Goal: Task Accomplishment & Management: Complete application form

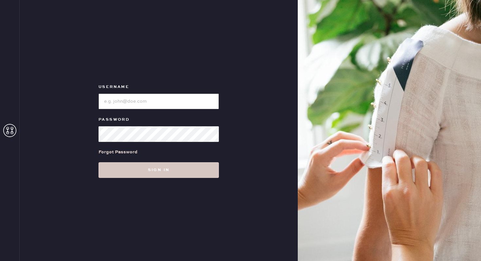
type input "reformationlowereastside"
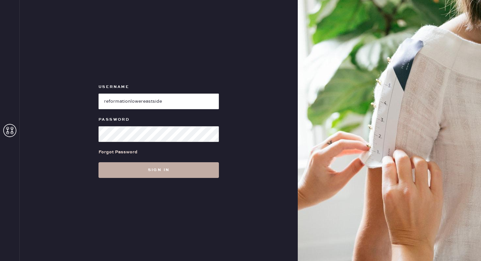
click at [162, 167] on button "Sign in" at bounding box center [158, 170] width 120 height 16
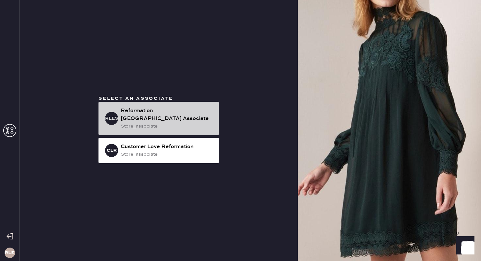
click at [193, 118] on div "Reformation [GEOGRAPHIC_DATA] Associate" at bounding box center [167, 115] width 93 height 16
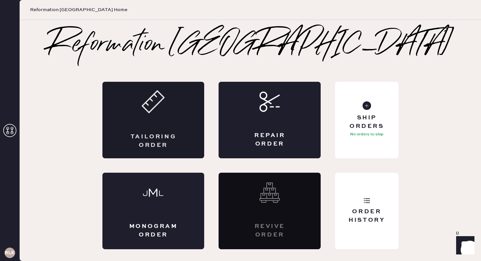
click at [184, 127] on div "Tailoring Order" at bounding box center [153, 120] width 102 height 77
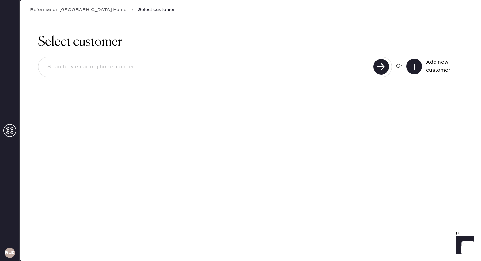
click at [413, 65] on icon at bounding box center [414, 67] width 7 height 7
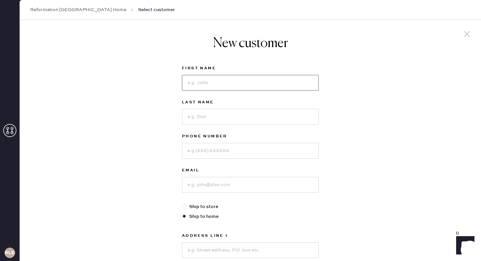
click at [224, 85] on input at bounding box center [250, 83] width 137 height 16
type input "[PERSON_NAME]"
type input "Horn"
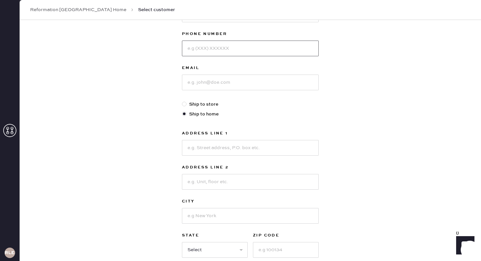
scroll to position [101, 0]
click at [204, 156] on input at bounding box center [250, 149] width 137 height 16
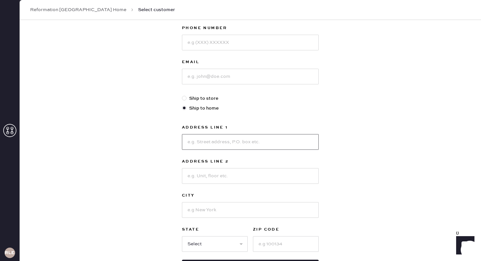
scroll to position [111, 0]
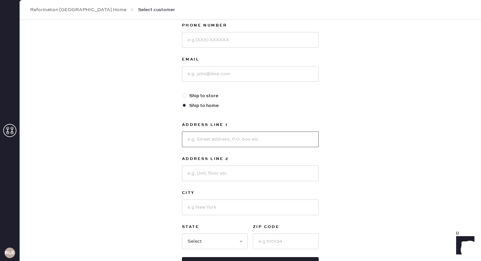
click at [230, 144] on input at bounding box center [250, 139] width 137 height 16
type input "[STREET_ADDRESS]"
type input "#13"
type input "[US_STATE]"
select select "NY"
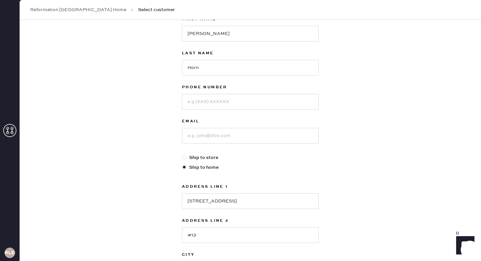
scroll to position [41, 0]
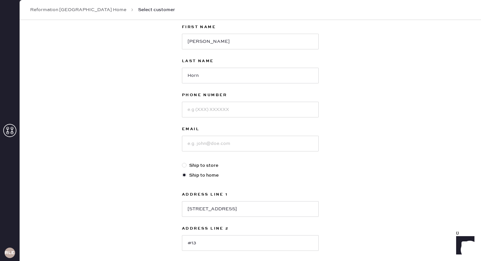
type input "10014"
click at [213, 104] on input at bounding box center [250, 110] width 137 height 16
paste input "19176559491"
type input "19176559491"
click at [209, 145] on input at bounding box center [250, 144] width 137 height 16
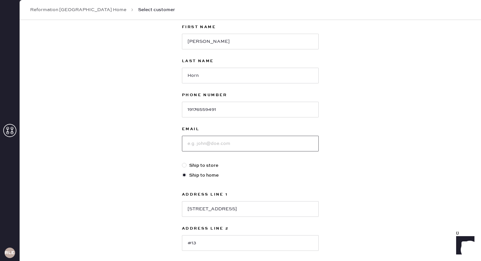
paste input "[EMAIL_ADDRESS][DOMAIN_NAME]"
type input "[EMAIL_ADDRESS][DOMAIN_NAME]"
click at [189, 109] on input "19176559491" at bounding box center [250, 110] width 137 height 16
click at [266, 111] on input "9176559491" at bounding box center [250, 110] width 137 height 16
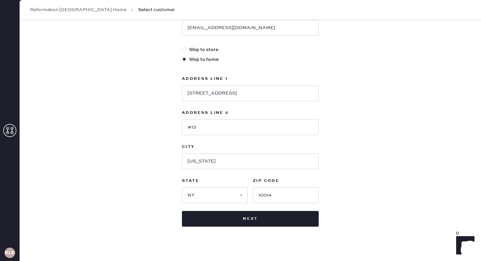
scroll to position [164, 0]
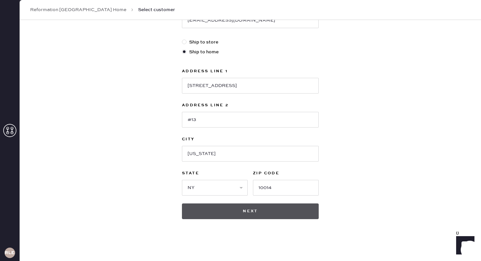
type input "9176559491"
click at [278, 214] on button "Next" at bounding box center [250, 211] width 137 height 16
